Goal: Communication & Community: Answer question/provide support

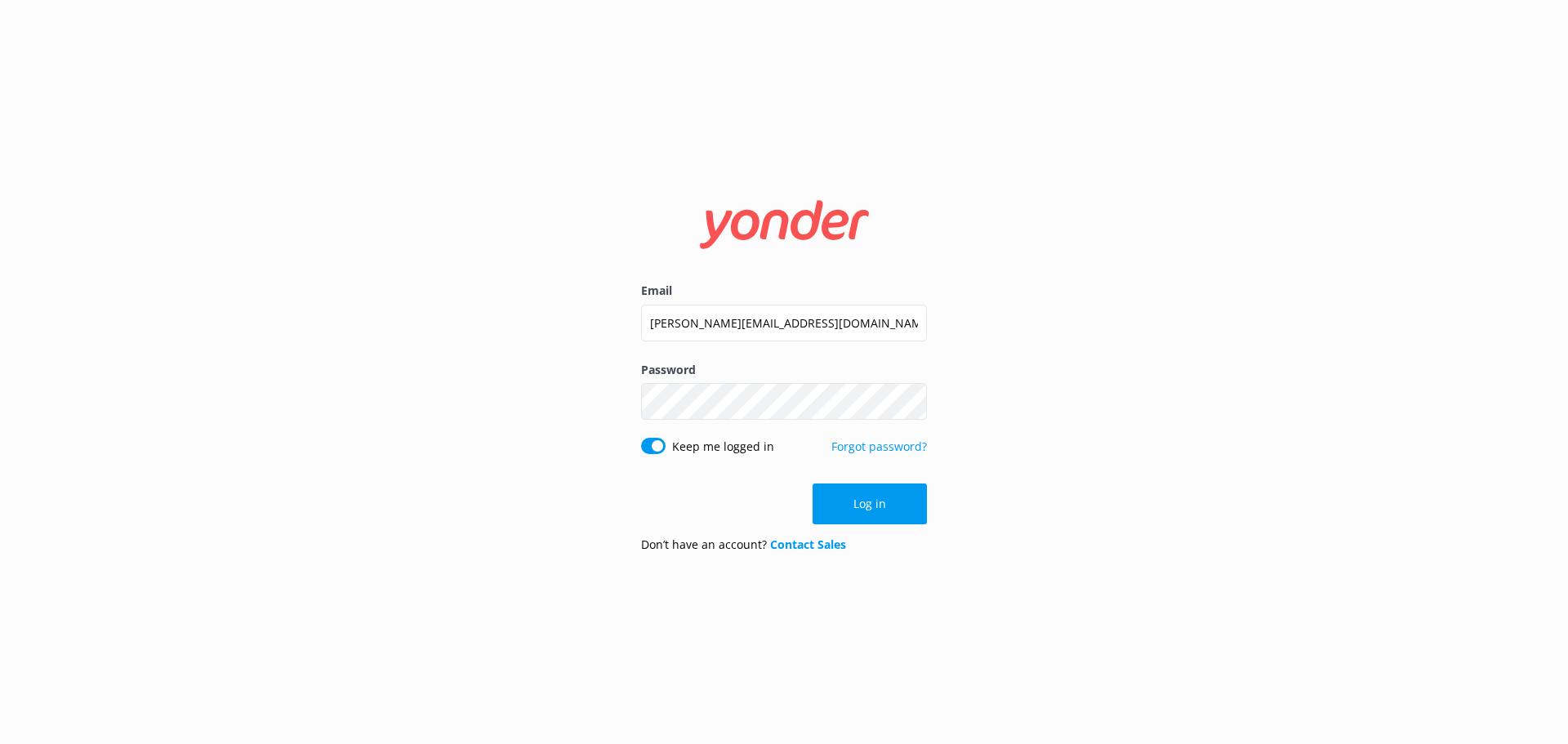
click at [862, 502] on button "Log in" at bounding box center [869, 504] width 114 height 40
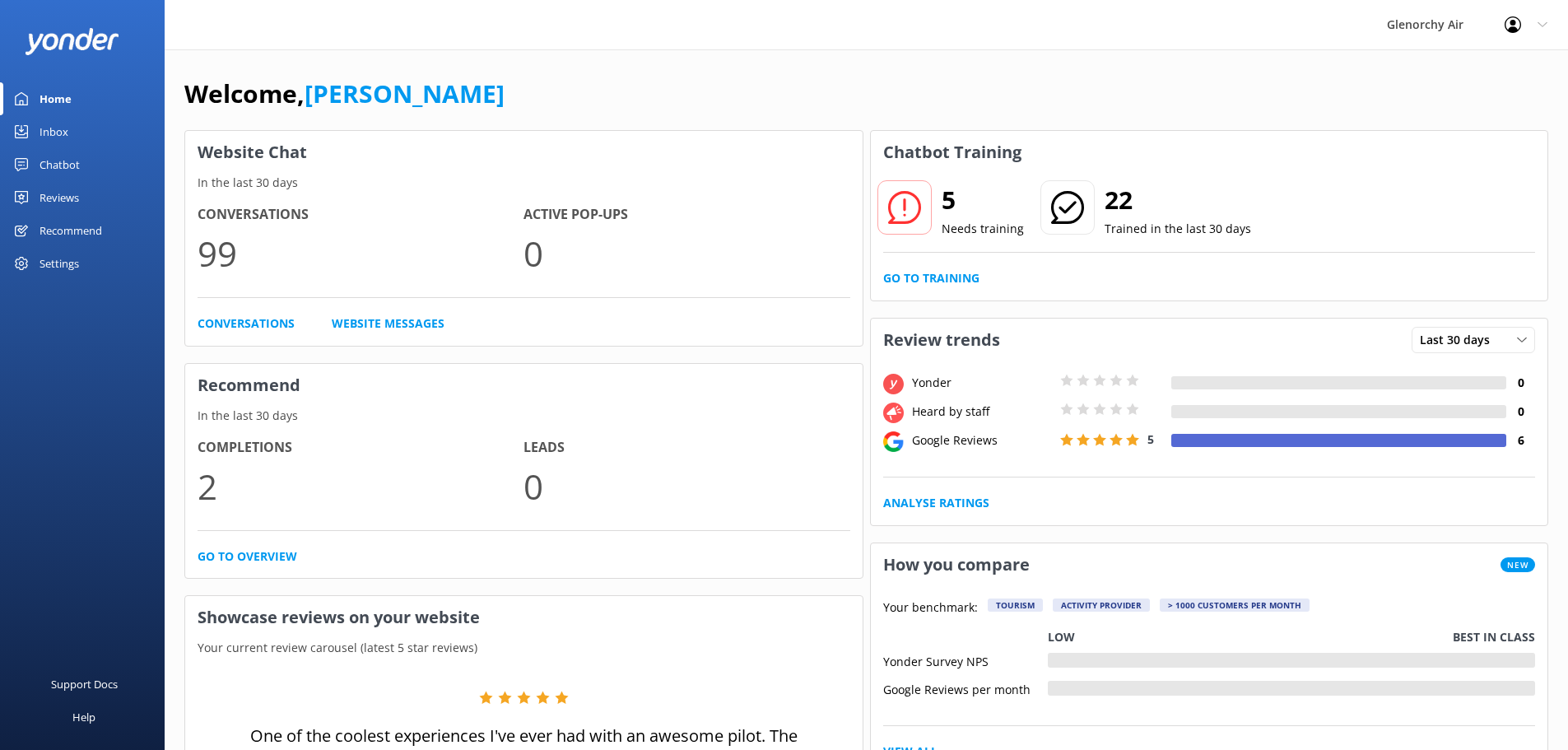
click at [43, 147] on div "Inbox" at bounding box center [54, 132] width 29 height 33
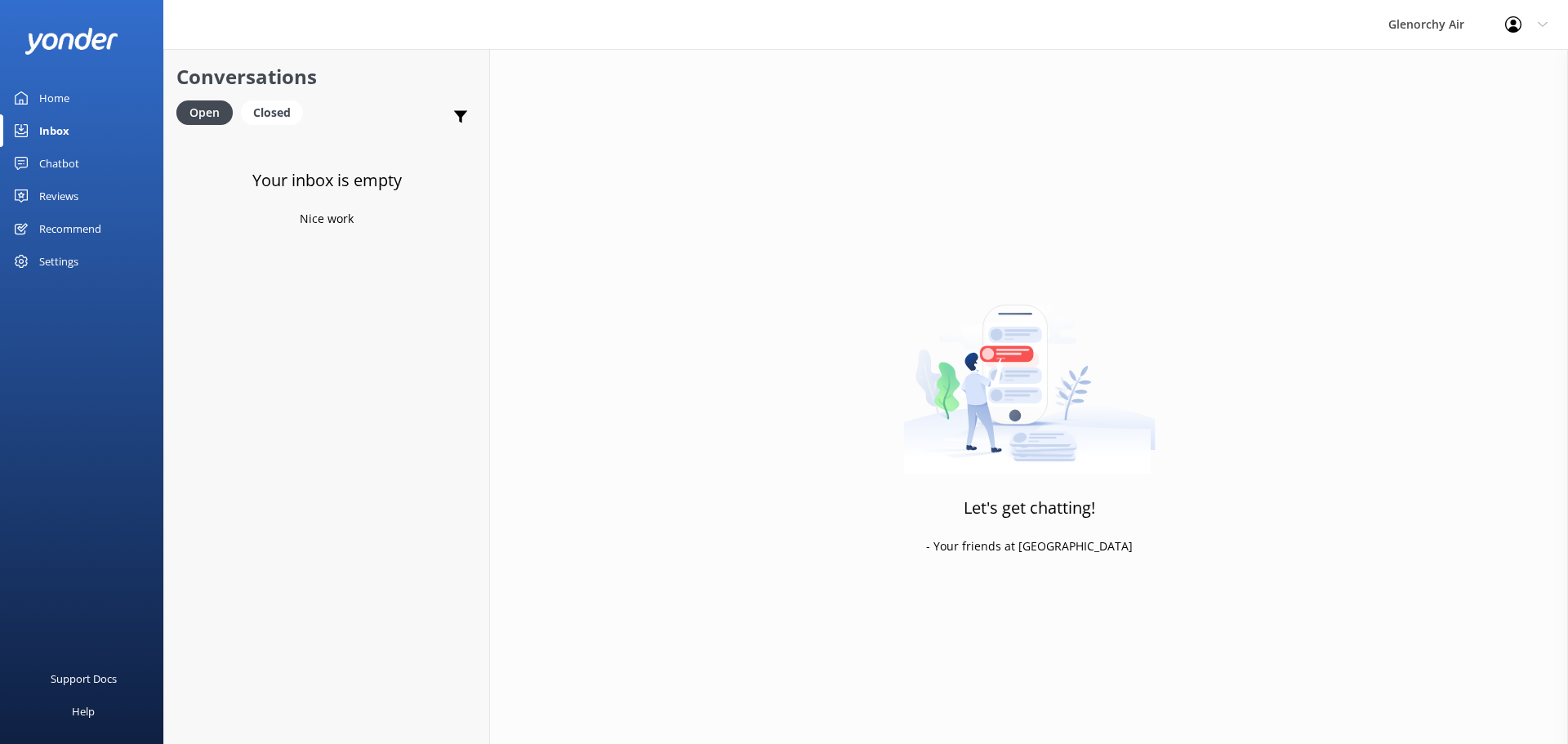
click at [534, 199] on div "Let's get chatting! - Your friends at [GEOGRAPHIC_DATA]" at bounding box center [1028, 421] width 1077 height 744
click at [261, 164] on h4 "Website Visitor" at bounding box center [328, 157] width 232 height 18
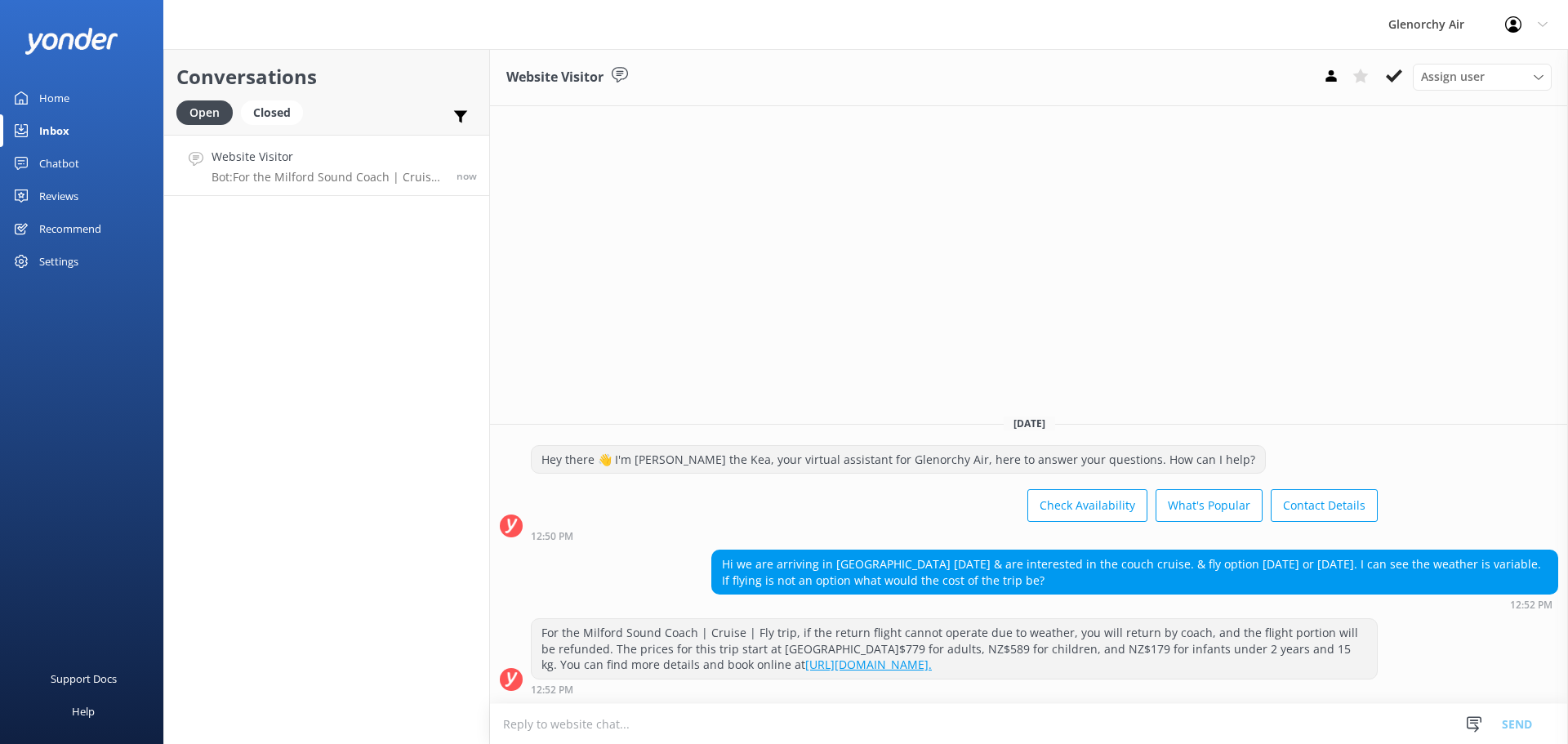
click at [784, 717] on textarea at bounding box center [1028, 724] width 1077 height 40
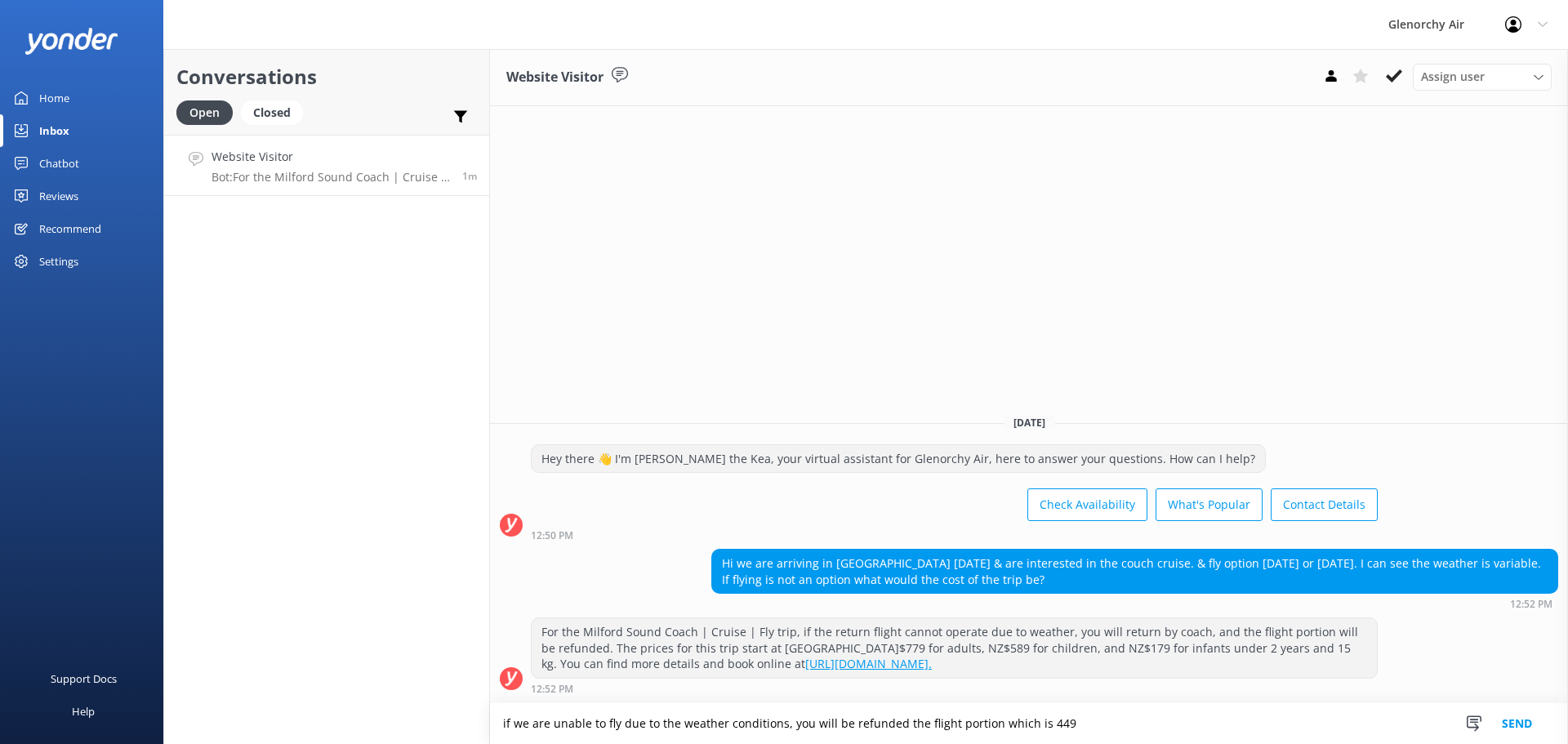
click at [1039, 723] on textarea "if we are unable to fly due to the weather conditions, you will be refunded the…" at bounding box center [1028, 723] width 1077 height 40
click at [1077, 726] on textarea "if we are unable to fly due to the weather conditions, you will be refunded the…" at bounding box center [1028, 723] width 1077 height 40
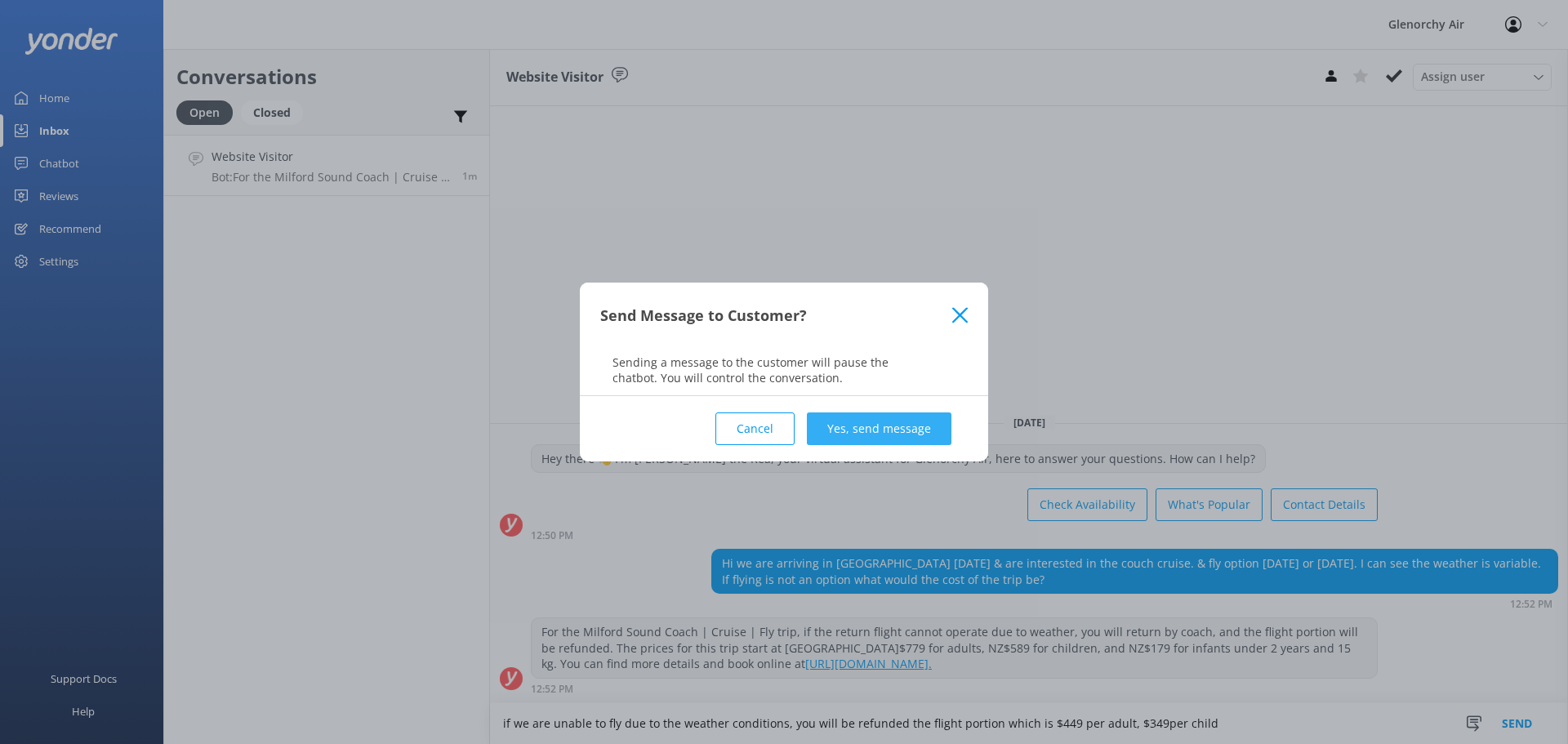
type textarea "if we are unable to fly due to the weather conditions, you will be refunded the…"
click at [884, 439] on button "Yes, send message" at bounding box center [879, 429] width 145 height 33
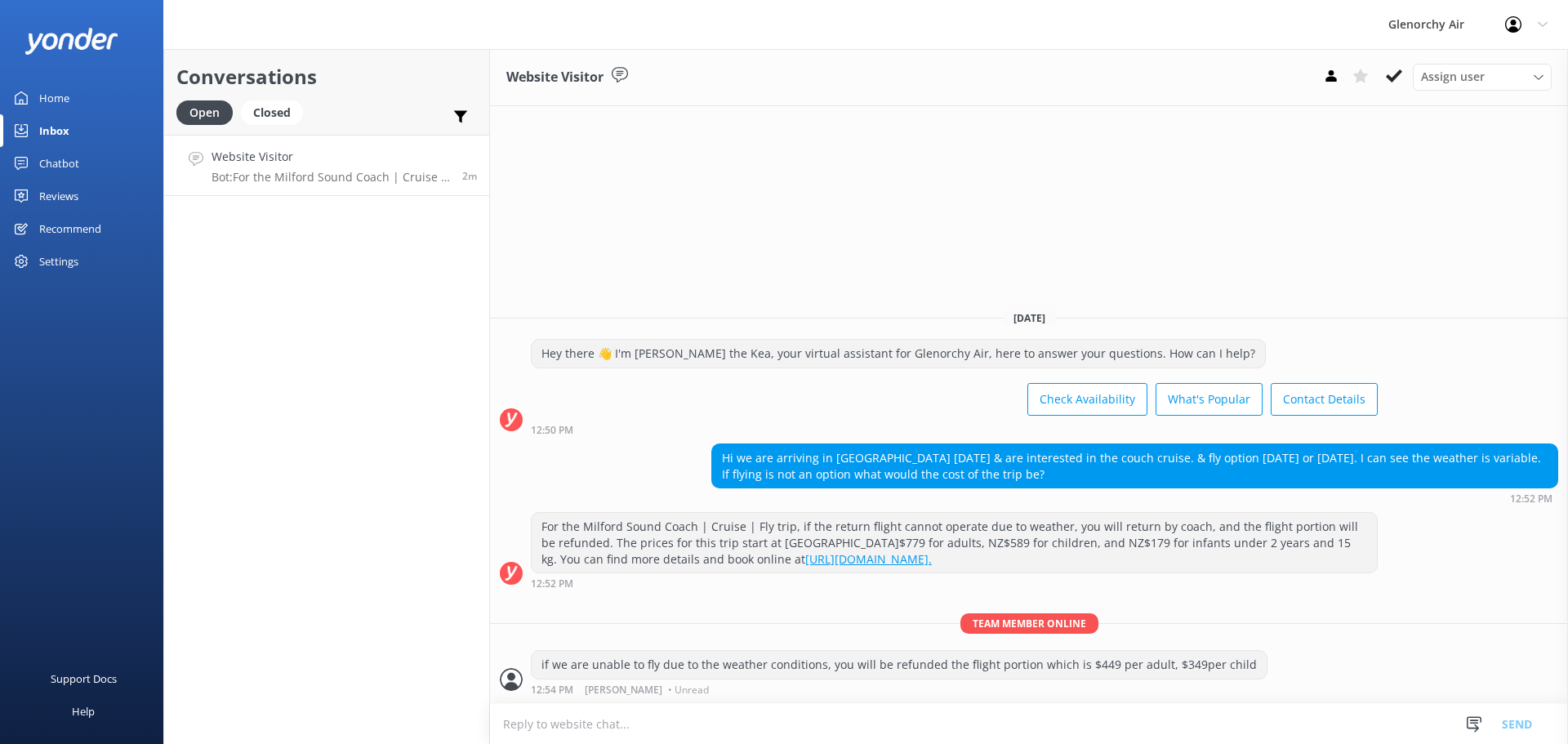
click at [578, 720] on textarea at bounding box center [1028, 724] width 1077 height 40
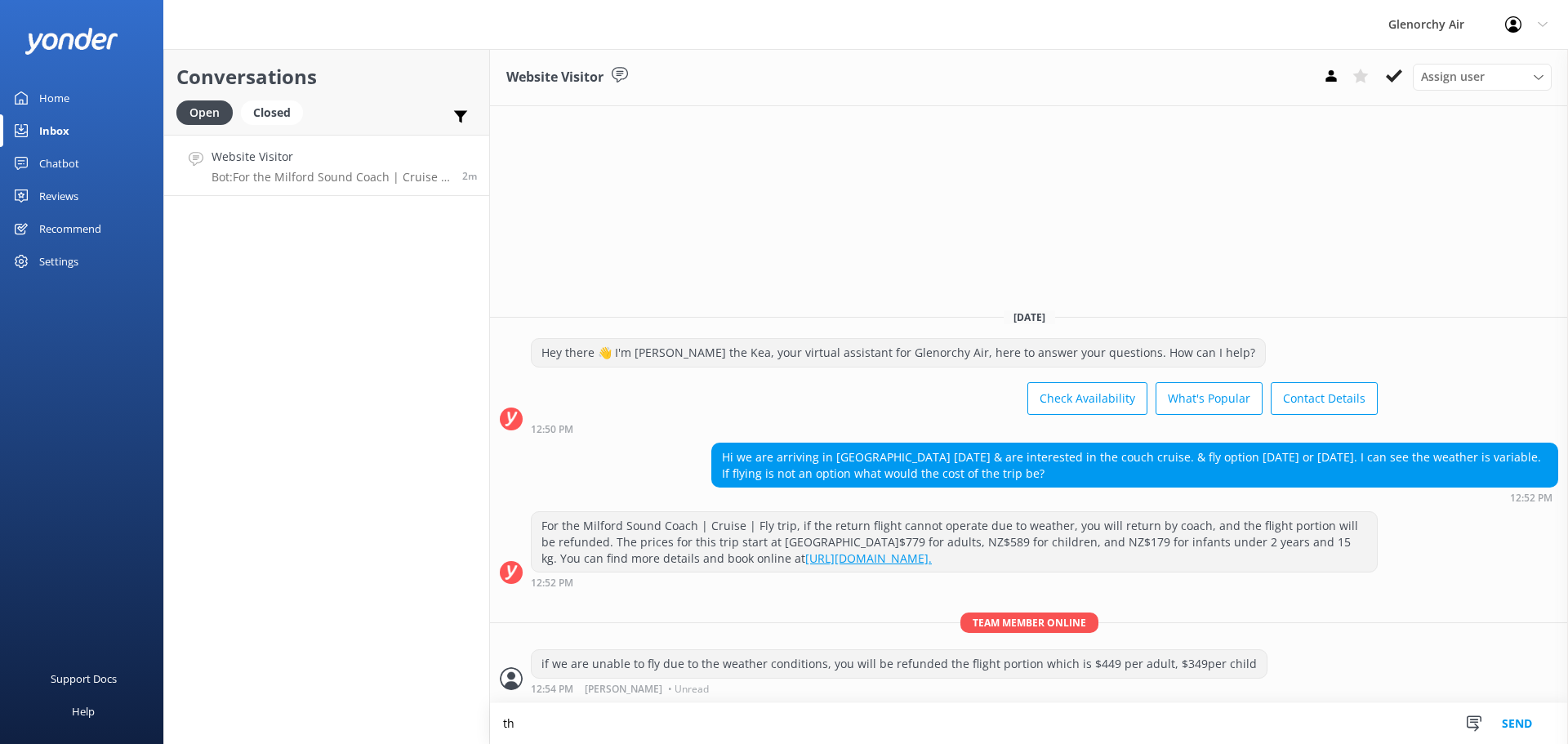
type textarea "t"
